Goal: Information Seeking & Learning: Learn about a topic

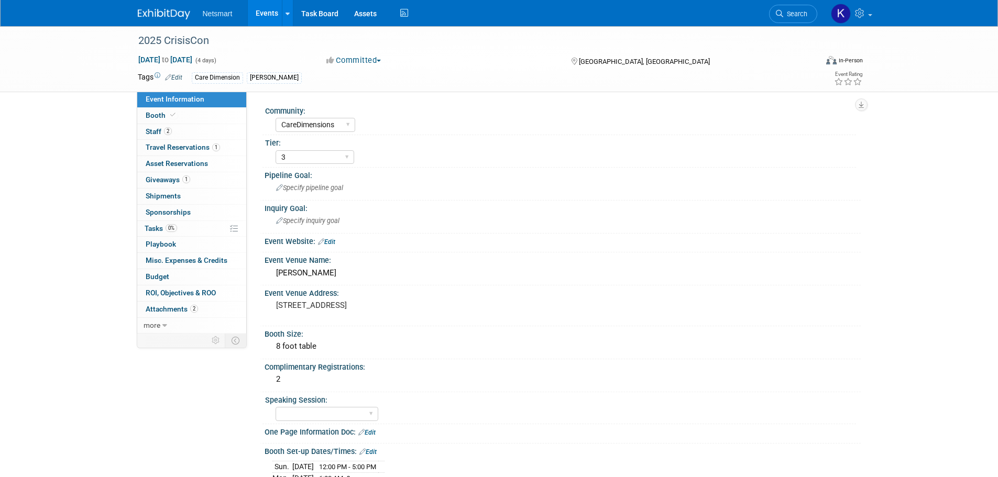
select select "CareDimensions"
select select "3"
click at [788, 6] on link "Search" at bounding box center [793, 14] width 48 height 18
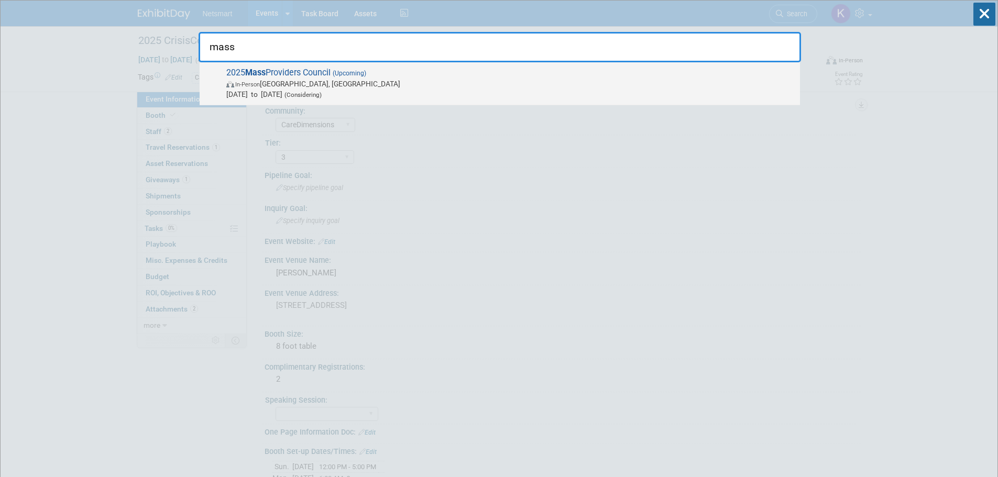
type input "mass"
click at [346, 72] on span "(Upcoming)" at bounding box center [348, 73] width 36 height 7
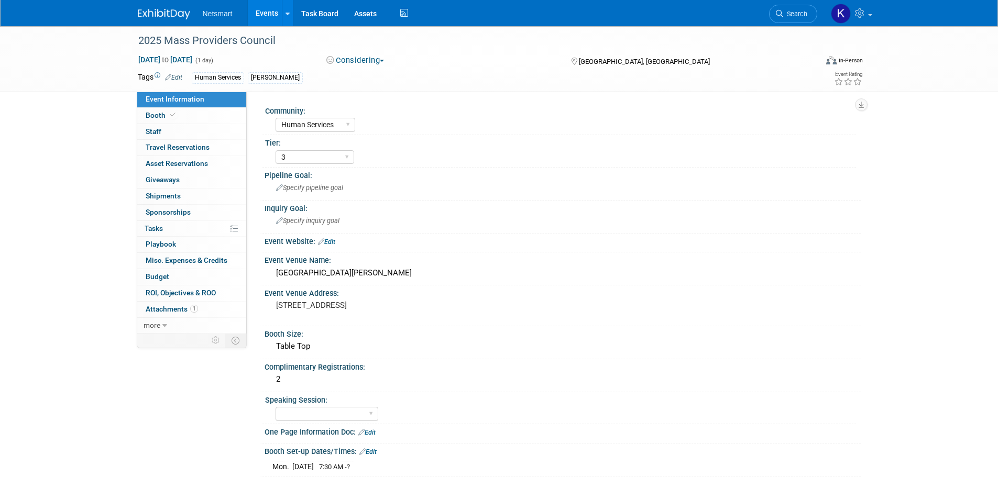
select select "Human Services"
select select "3"
click at [308, 277] on div "Marriott Copley Place Hotel" at bounding box center [562, 273] width 580 height 16
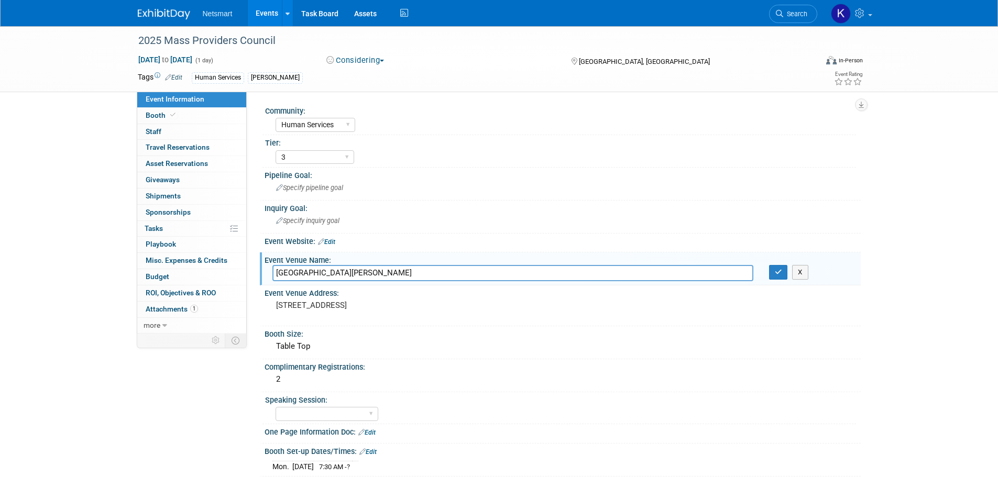
click at [308, 277] on input "Marriott Copley Place Hotel" at bounding box center [512, 273] width 481 height 16
click at [295, 305] on pre "110 Huntington Ave, Boston, MA 02116" at bounding box center [388, 305] width 225 height 9
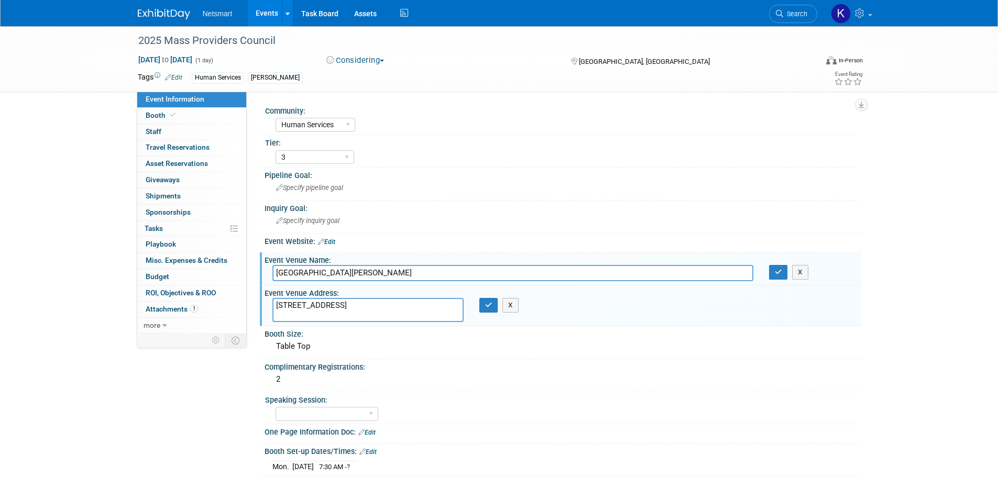
click at [295, 305] on textarea "110 Huntington Ave, Boston, MA 02116" at bounding box center [367, 310] width 191 height 24
click at [191, 117] on link "Booth" at bounding box center [191, 116] width 109 height 16
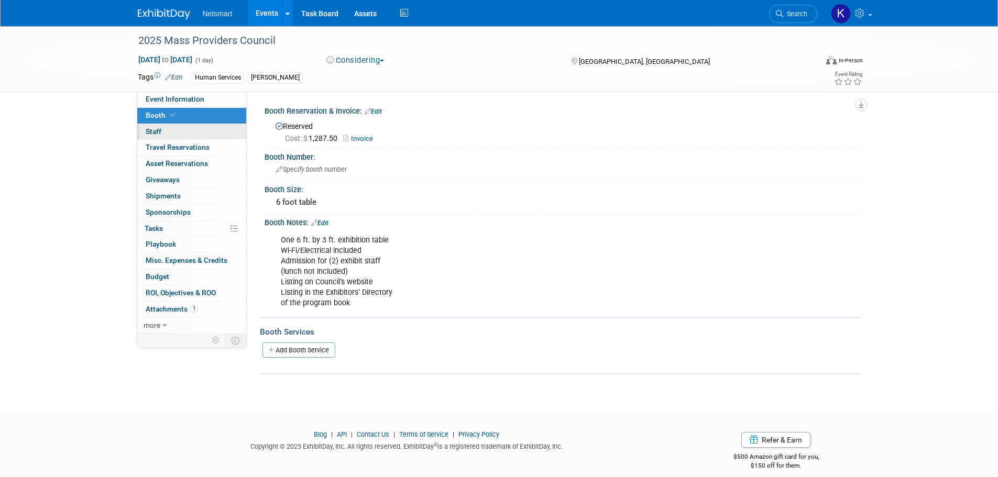
click at [212, 135] on link "0 Staff 0" at bounding box center [191, 132] width 109 height 16
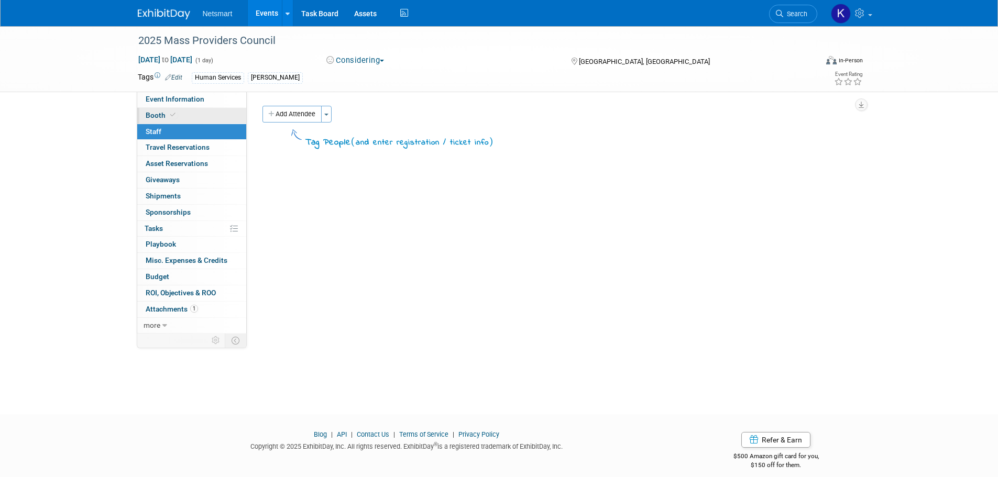
click at [202, 117] on link "Booth" at bounding box center [191, 116] width 109 height 16
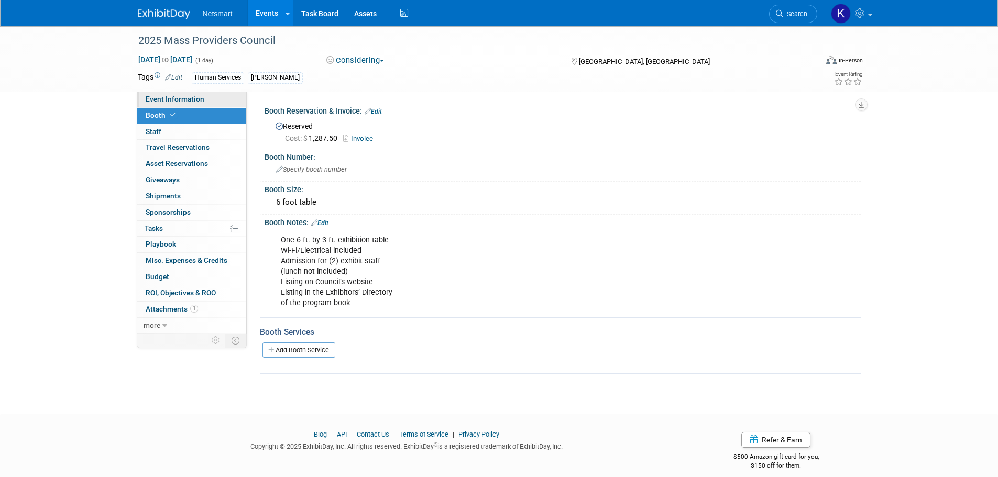
click at [208, 105] on link "Event Information" at bounding box center [191, 100] width 109 height 16
select select "Human Services"
select select "3"
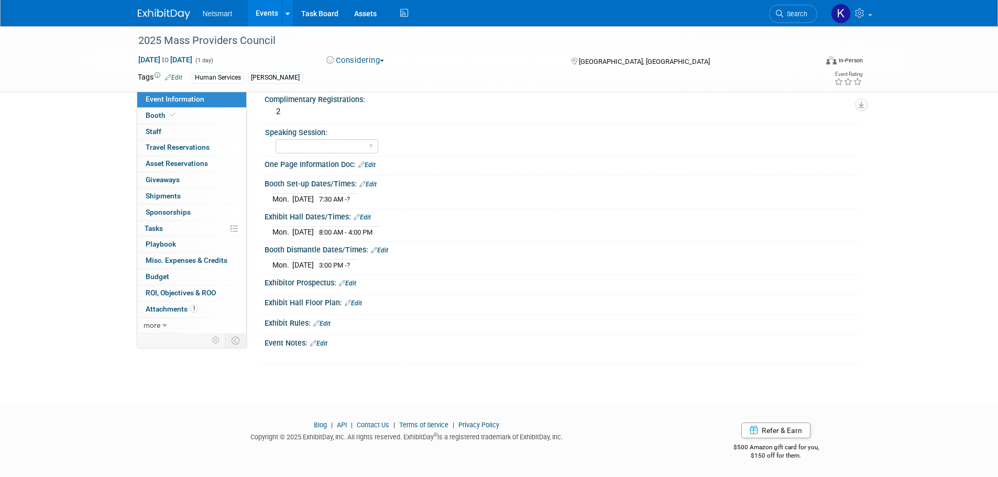
scroll to position [215, 0]
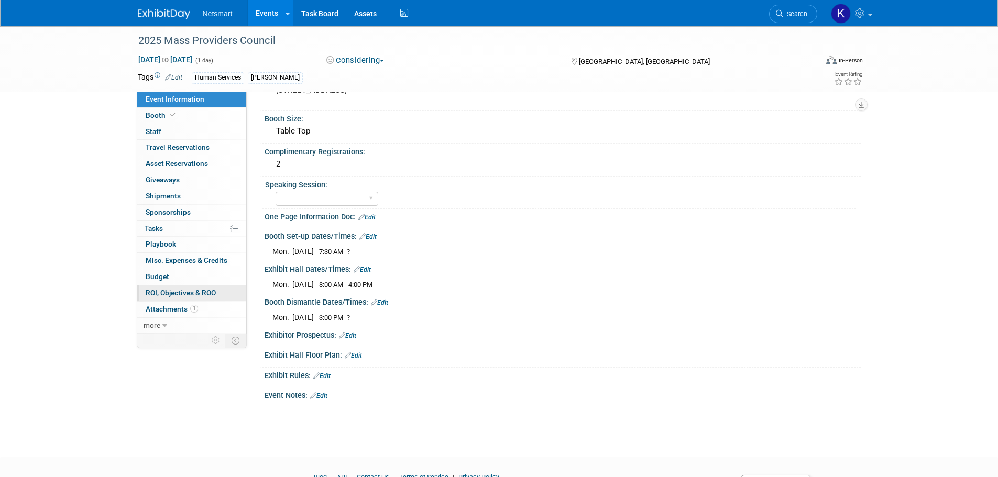
click at [206, 297] on link "0 ROI, Objectives & ROO 0" at bounding box center [191, 293] width 109 height 16
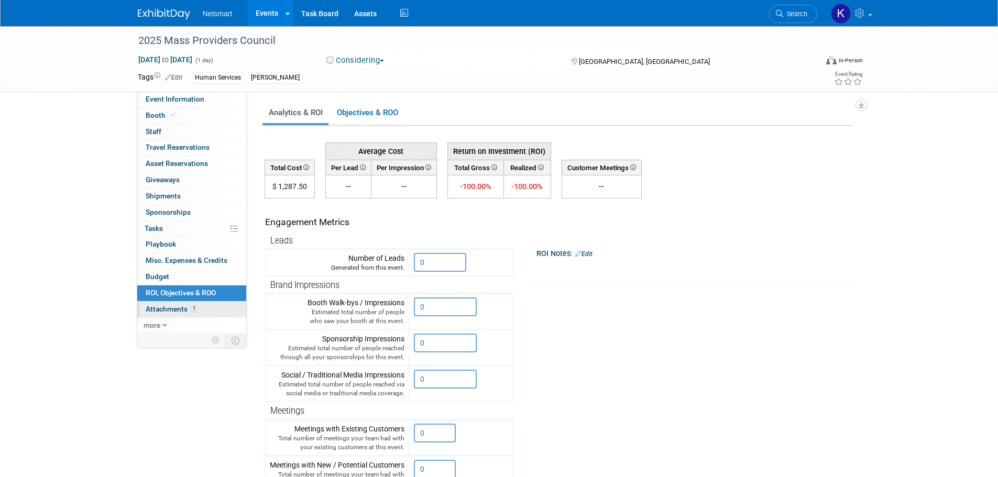
click at [209, 307] on link "1 Attachments 1" at bounding box center [191, 310] width 109 height 16
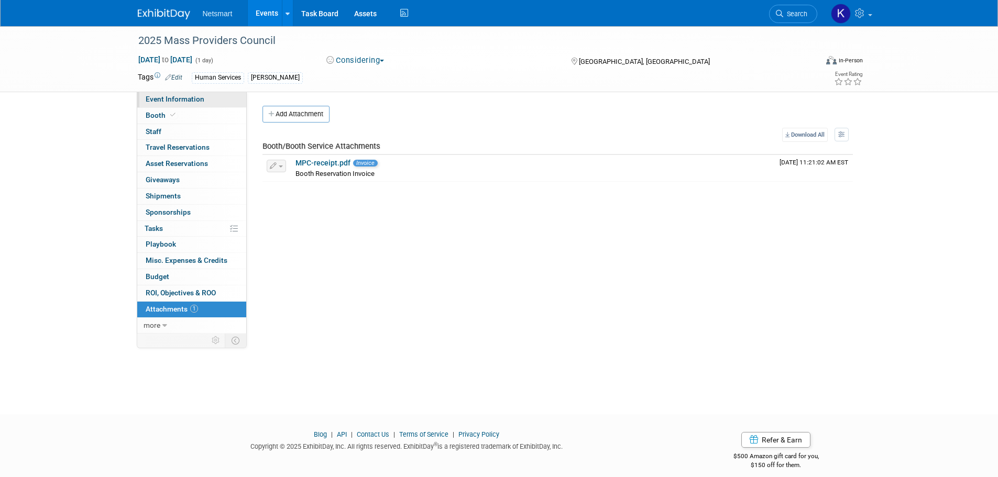
click at [220, 101] on link "Event Information" at bounding box center [191, 100] width 109 height 16
select select "Human Services"
select select "3"
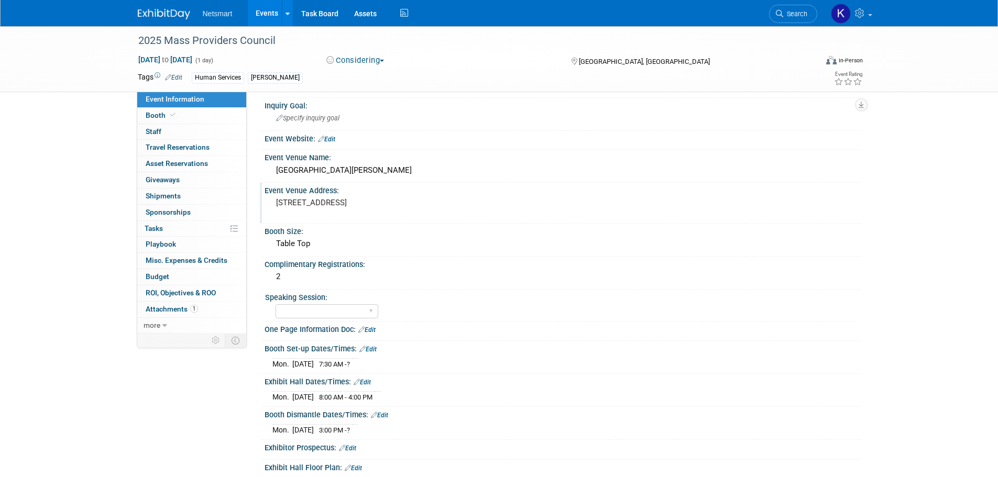
scroll to position [105, 0]
